Goal: Information Seeking & Learning: Learn about a topic

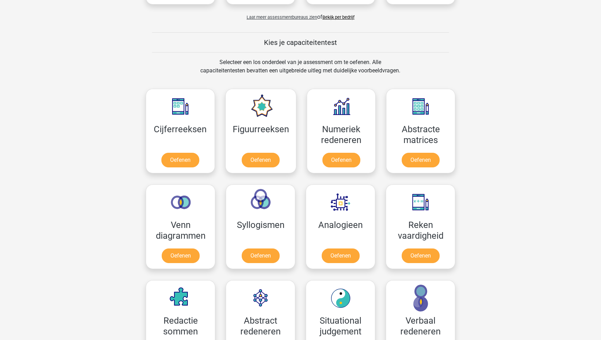
scroll to position [244, 0]
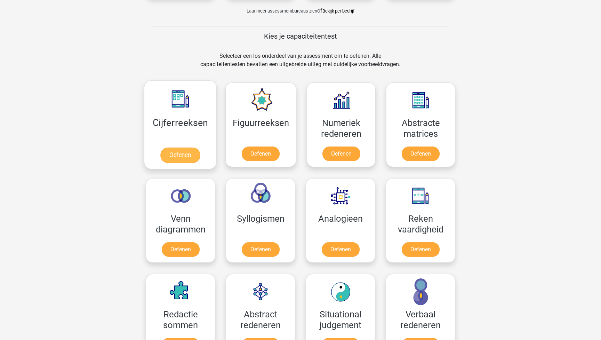
click at [179, 154] on link "Oefenen" at bounding box center [180, 154] width 40 height 15
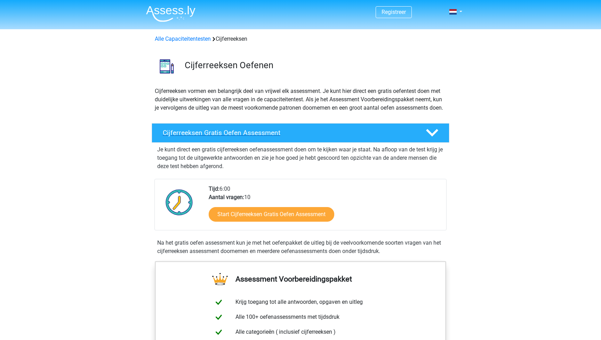
click at [174, 137] on h4 "Cijferreeksen Gratis Oefen Assessment" at bounding box center [289, 133] width 252 height 8
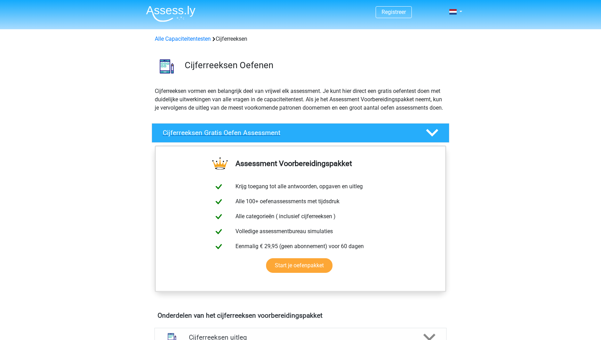
click at [432, 139] on icon at bounding box center [432, 133] width 12 height 12
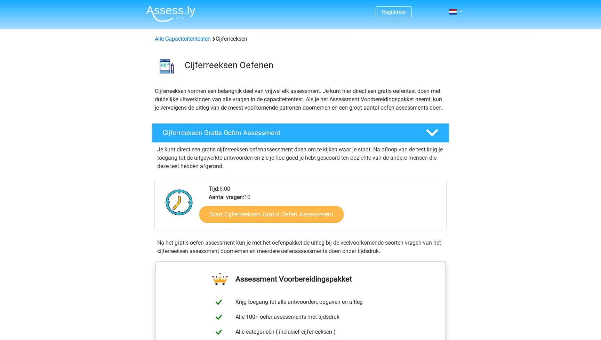
click at [256, 222] on link "Start Cijferreeksen Gratis Oefen Assessment" at bounding box center [271, 214] width 144 height 17
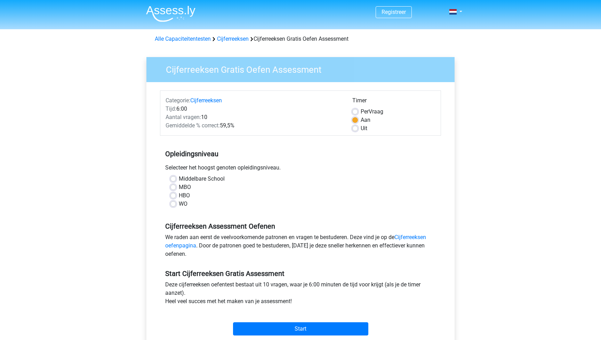
click at [179, 196] on label "HBO" at bounding box center [184, 195] width 11 height 8
click at [173, 196] on input "HBO" at bounding box center [173, 194] width 6 height 7
radio input "true"
click at [296, 328] on input "Start" at bounding box center [300, 328] width 135 height 13
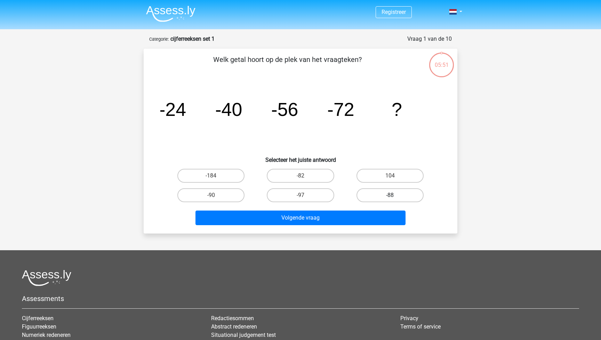
click at [377, 194] on label "-88" at bounding box center [389, 195] width 67 height 14
click at [390, 195] on input "-88" at bounding box center [392, 197] width 5 height 5
radio input "true"
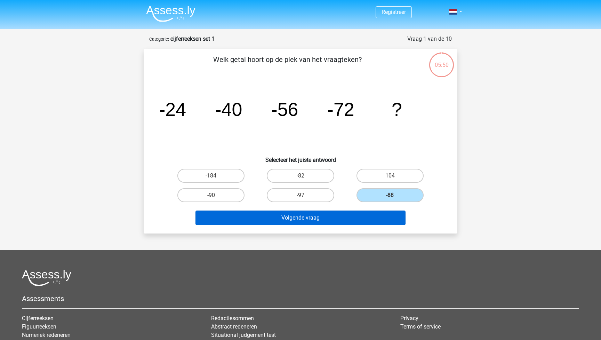
click at [296, 218] on button "Volgende vraag" at bounding box center [300, 217] width 210 height 15
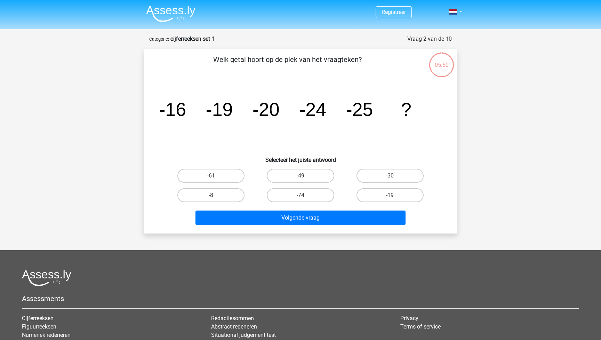
scroll to position [35, 0]
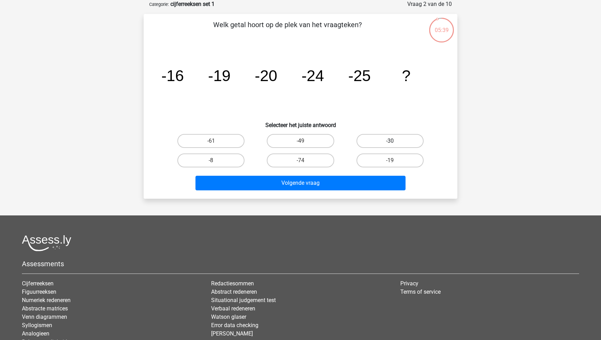
click at [397, 137] on label "-30" at bounding box center [389, 141] width 67 height 14
click at [394, 141] on input "-30" at bounding box center [392, 143] width 5 height 5
radio input "true"
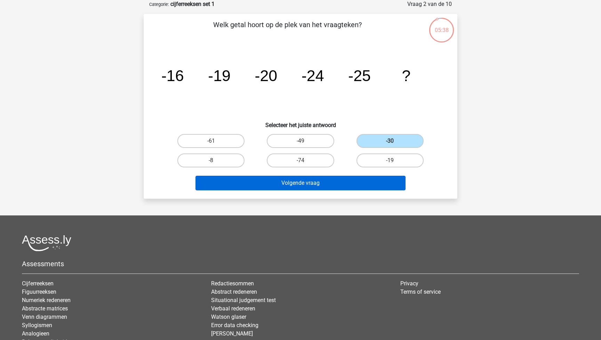
click at [304, 181] on button "Volgende vraag" at bounding box center [300, 183] width 210 height 15
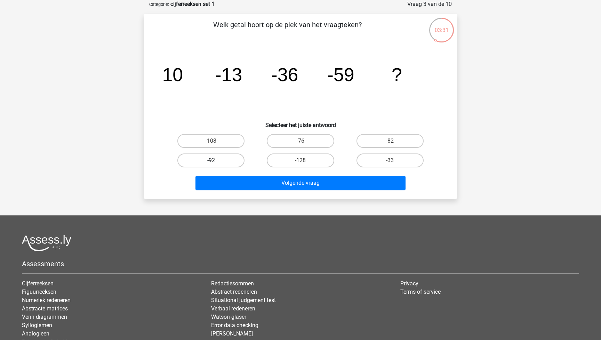
click at [210, 161] on label "-92" at bounding box center [210, 160] width 67 height 14
click at [211, 161] on input "-92" at bounding box center [213, 162] width 5 height 5
radio input "true"
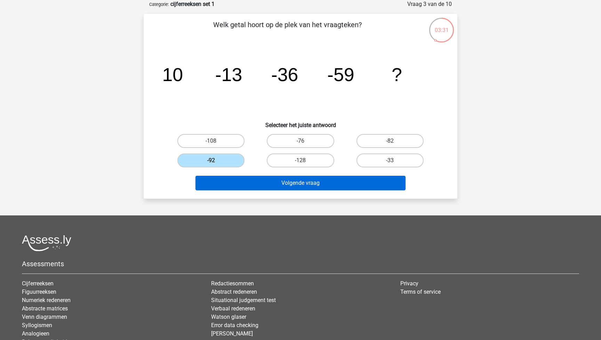
click at [303, 181] on button "Volgende vraag" at bounding box center [300, 183] width 210 height 15
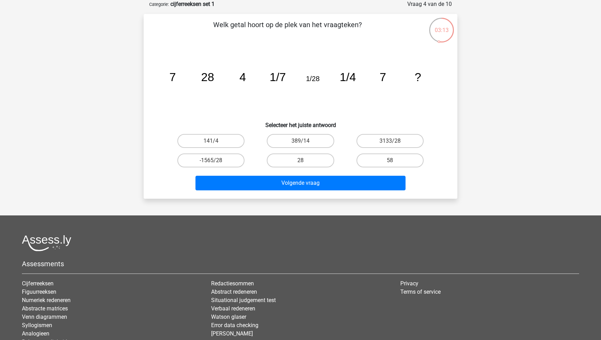
scroll to position [33, 0]
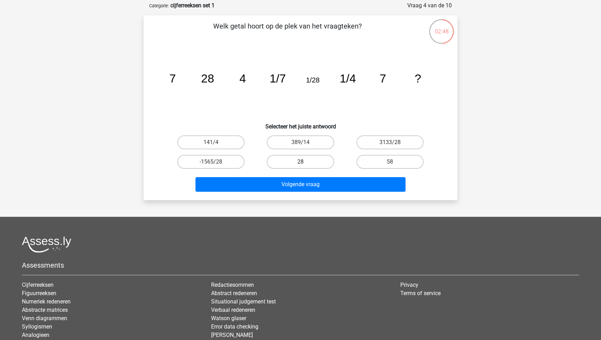
click at [307, 162] on label "28" at bounding box center [300, 162] width 67 height 14
click at [305, 162] on input "28" at bounding box center [302, 164] width 5 height 5
radio input "true"
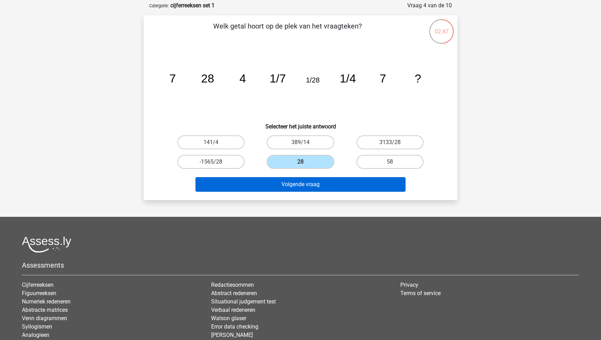
click at [304, 184] on button "Volgende vraag" at bounding box center [300, 184] width 210 height 15
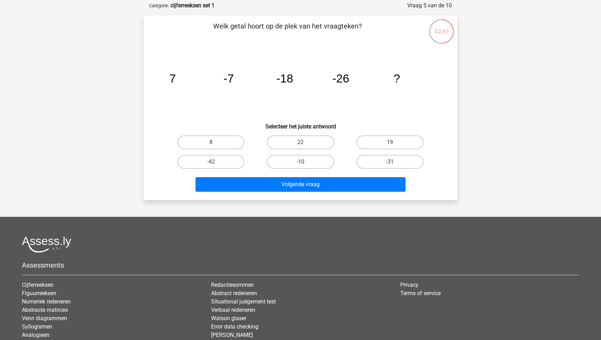
scroll to position [35, 0]
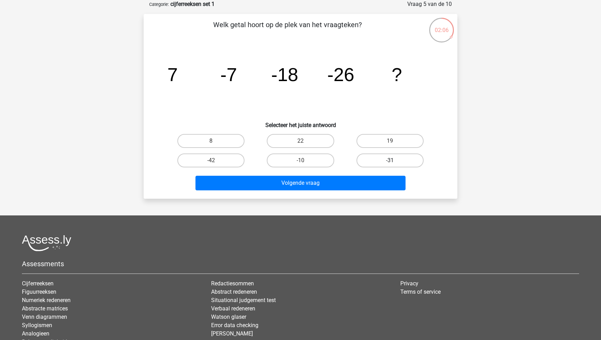
click at [381, 161] on label "-31" at bounding box center [389, 160] width 67 height 14
click at [390, 161] on input "-31" at bounding box center [392, 162] width 5 height 5
radio input "true"
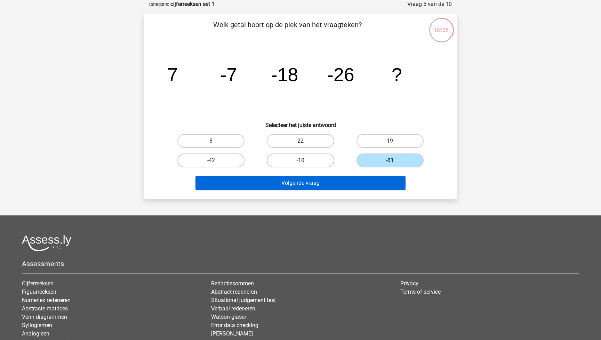
click at [316, 185] on button "Volgende vraag" at bounding box center [300, 183] width 210 height 15
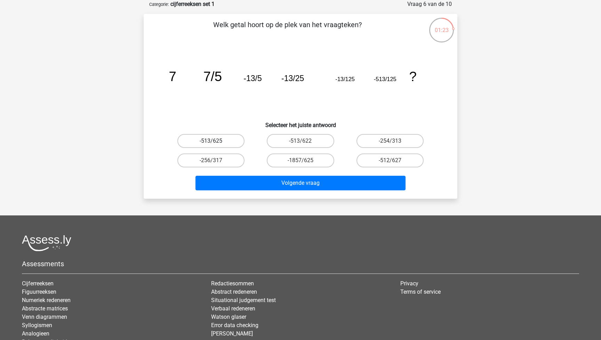
click at [206, 139] on label "-513/625" at bounding box center [210, 141] width 67 height 14
click at [211, 141] on input "-513/625" at bounding box center [213, 143] width 5 height 5
radio input "true"
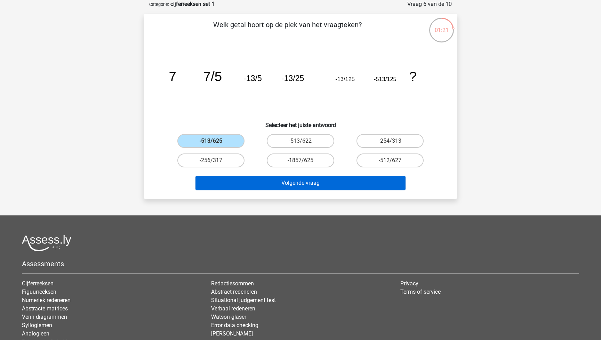
click at [334, 181] on button "Volgende vraag" at bounding box center [300, 183] width 210 height 15
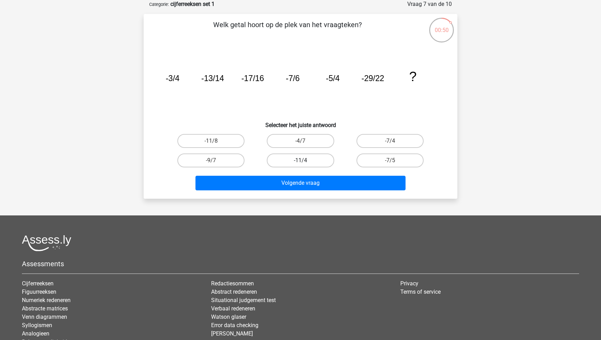
click at [296, 159] on label "-11/4" at bounding box center [300, 160] width 67 height 14
click at [300, 160] on input "-11/4" at bounding box center [302, 162] width 5 height 5
radio input "true"
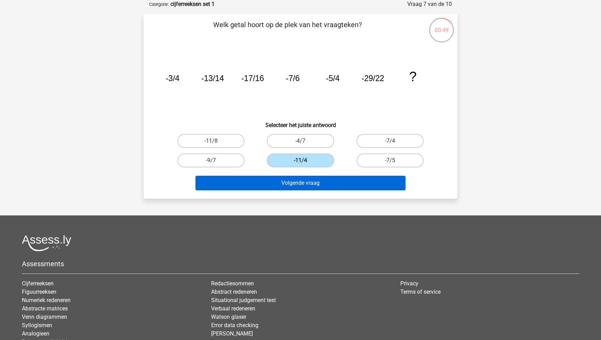
click at [298, 188] on button "Volgende vraag" at bounding box center [300, 183] width 210 height 15
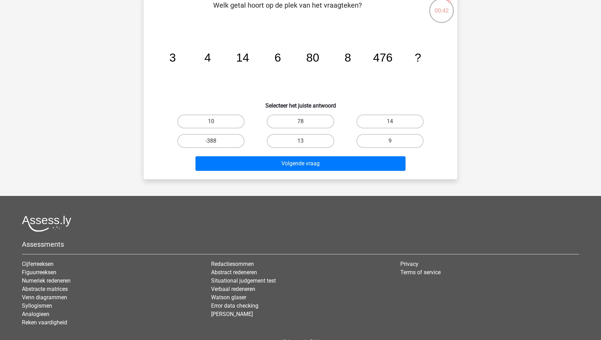
scroll to position [56, 0]
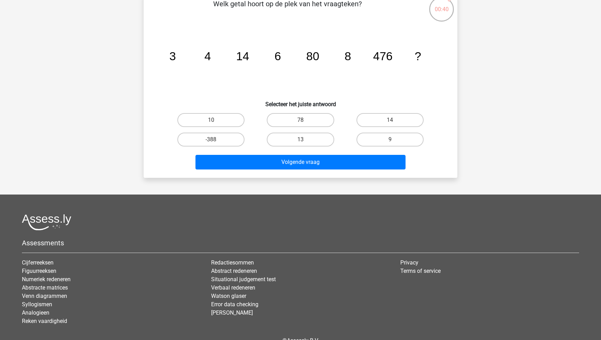
click at [252, 74] on icon "image/svg+xml 3 4 14 6 80 8 476 ?" at bounding box center [300, 60] width 280 height 70
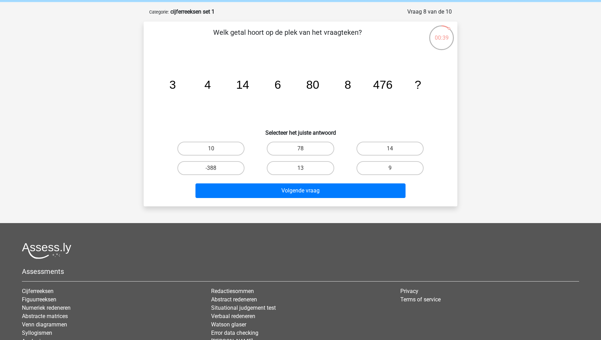
scroll to position [25, 0]
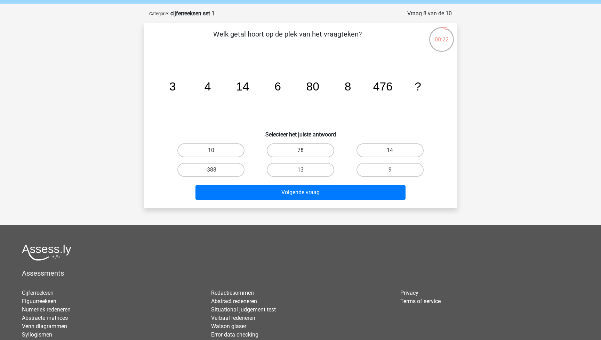
click at [290, 152] on label "78" at bounding box center [300, 150] width 67 height 14
click at [300, 152] on input "78" at bounding box center [302, 152] width 5 height 5
radio input "true"
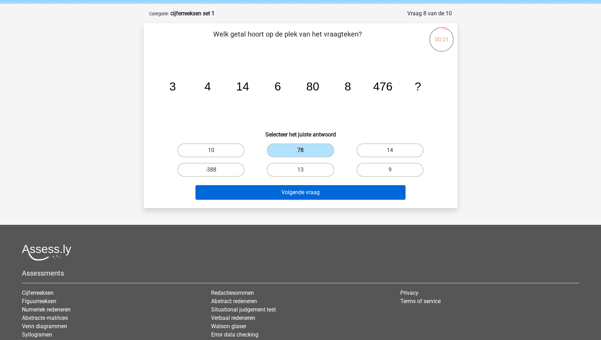
click at [291, 191] on button "Volgende vraag" at bounding box center [300, 192] width 210 height 15
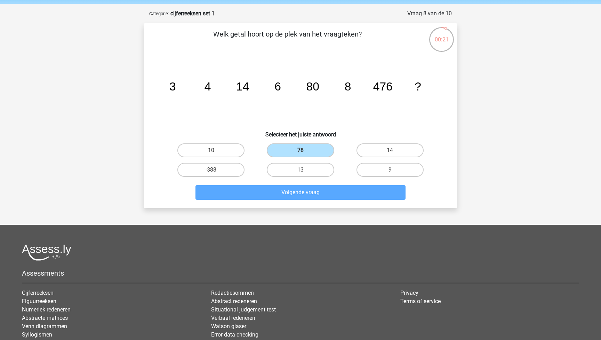
scroll to position [35, 0]
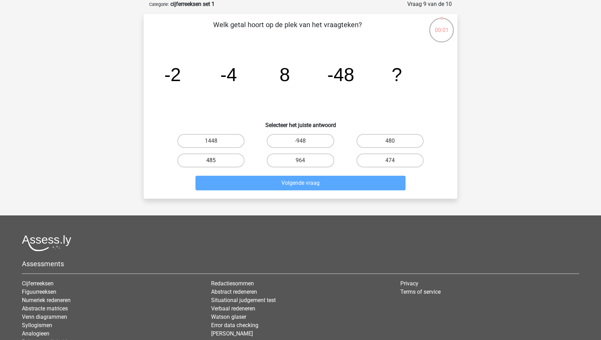
click at [217, 162] on label "485" at bounding box center [210, 160] width 67 height 14
click at [216, 162] on input "485" at bounding box center [213, 162] width 5 height 5
radio input "true"
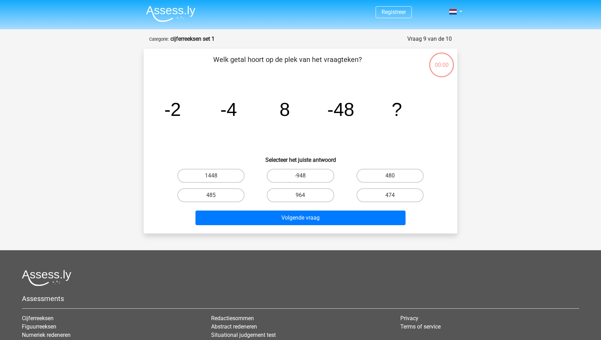
scroll to position [35, 0]
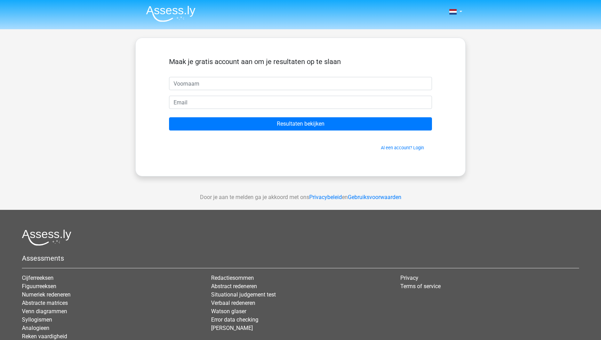
scroll to position [35, 0]
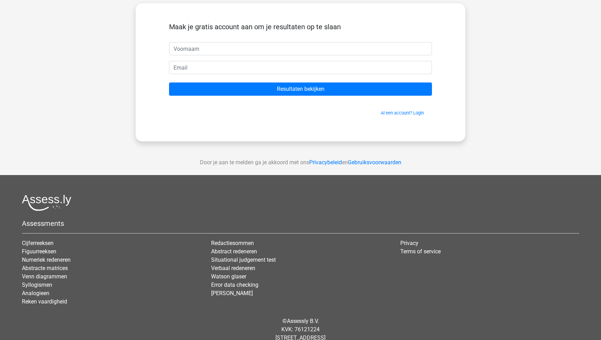
click at [69, 78] on div "Nederlands English" at bounding box center [300, 161] width 601 height 393
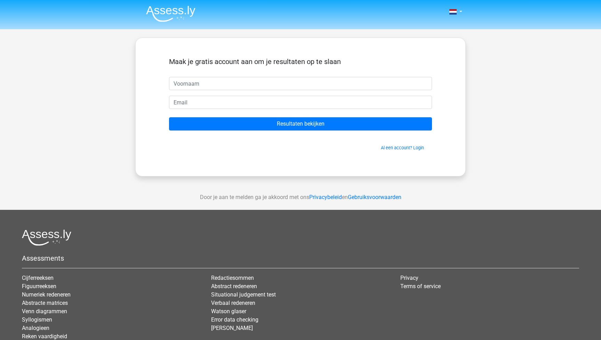
scroll to position [0, 0]
